Goal: Task Accomplishment & Management: Use online tool/utility

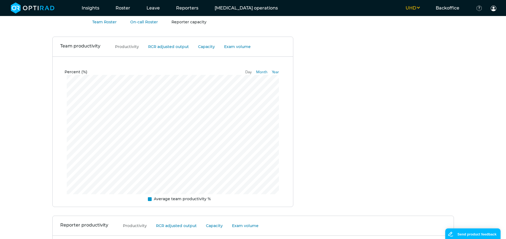
click at [178, 21] on link "Reporter capacity" at bounding box center [188, 22] width 35 height 5
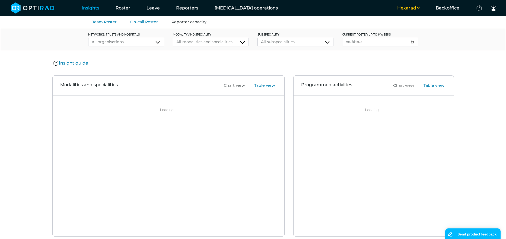
click at [177, 21] on link "Reporter capacity" at bounding box center [188, 22] width 35 height 5
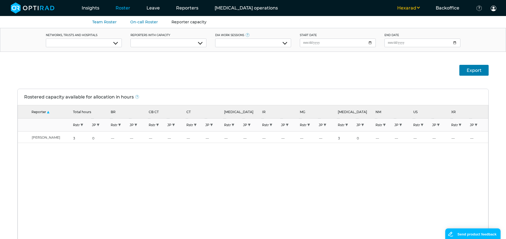
click at [280, 41] on div at bounding box center [253, 43] width 76 height 9
click at [280, 42] on div at bounding box center [253, 43] width 76 height 9
click at [407, 10] on button "Hexarad" at bounding box center [408, 8] width 39 height 7
click at [403, 34] on button "UHD" at bounding box center [405, 37] width 43 height 10
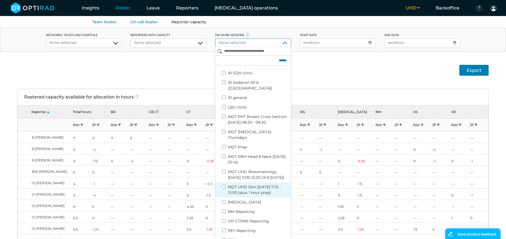
scroll to position [317, 0]
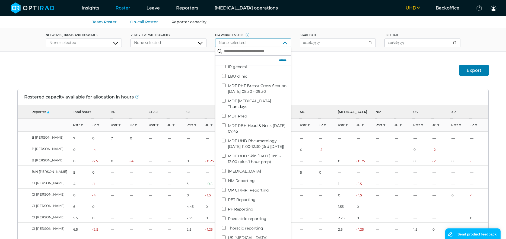
drag, startPoint x: 349, startPoint y: 73, endPoint x: 328, endPoint y: 71, distance: 21.2
click at [349, 73] on div "Export" at bounding box center [253, 70] width 506 height 37
